Goal: Information Seeking & Learning: Understand process/instructions

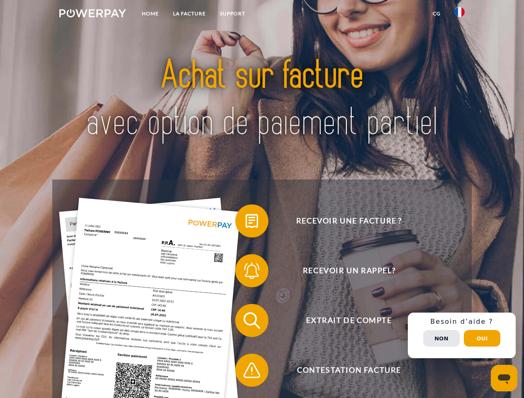
click at [93, 15] on img at bounding box center [92, 13] width 67 height 8
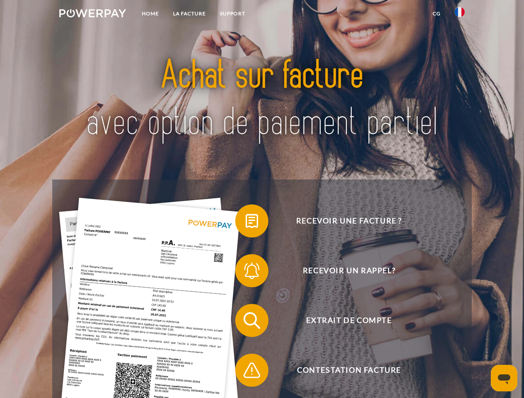
click at [460, 15] on img at bounding box center [460, 12] width 10 height 10
click at [436, 14] on link "CG" at bounding box center [437, 13] width 22 height 15
click at [246, 223] on span at bounding box center [239, 220] width 41 height 41
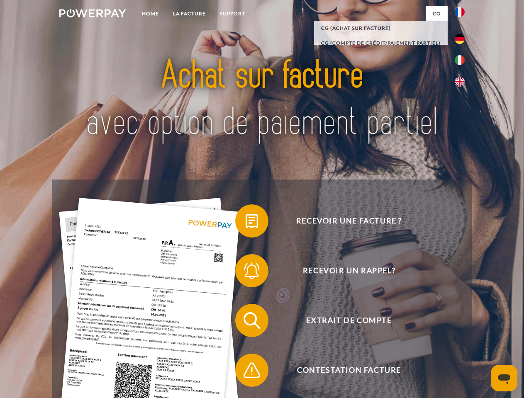
click at [246, 273] on span at bounding box center [239, 270] width 41 height 41
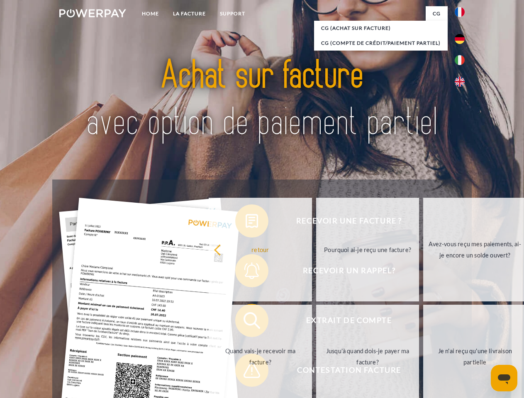
click at [316, 322] on link "Jusqu'à quand dois-je payer ma facture?" at bounding box center [367, 357] width 103 height 104
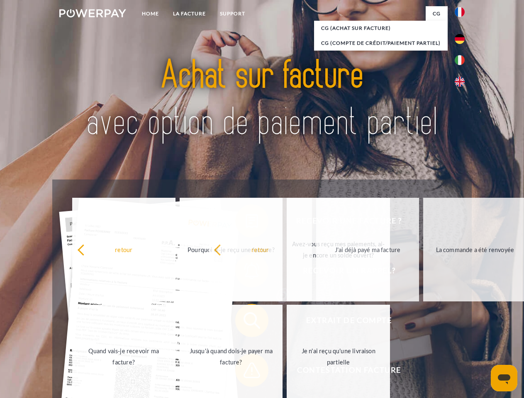
click at [246, 372] on span at bounding box center [239, 370] width 41 height 41
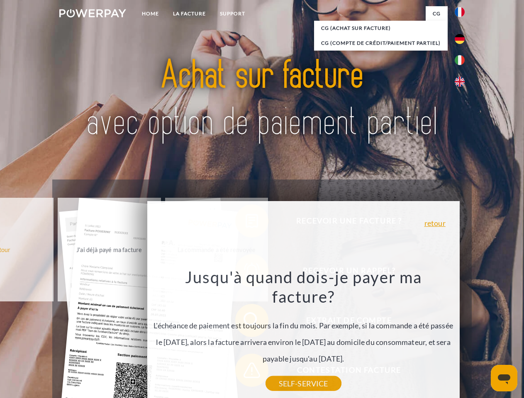
click at [462, 336] on div "Recevoir une facture ? Recevoir un rappel? Extrait de compte retour" at bounding box center [261, 346] width 419 height 332
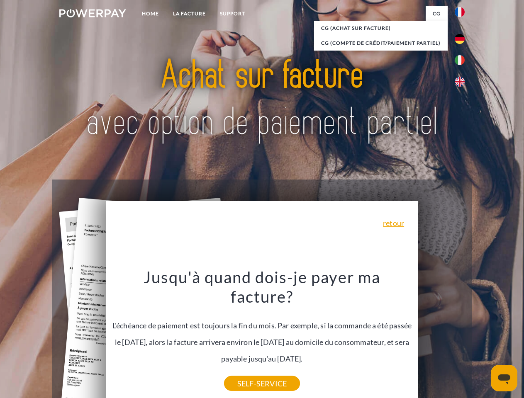
click at [441, 337] on span "Extrait de compte" at bounding box center [348, 320] width 203 height 33
click at [482, 339] on header "Home LA FACTURE Support" at bounding box center [262, 286] width 524 height 573
